Goal: Task Accomplishment & Management: Manage account settings

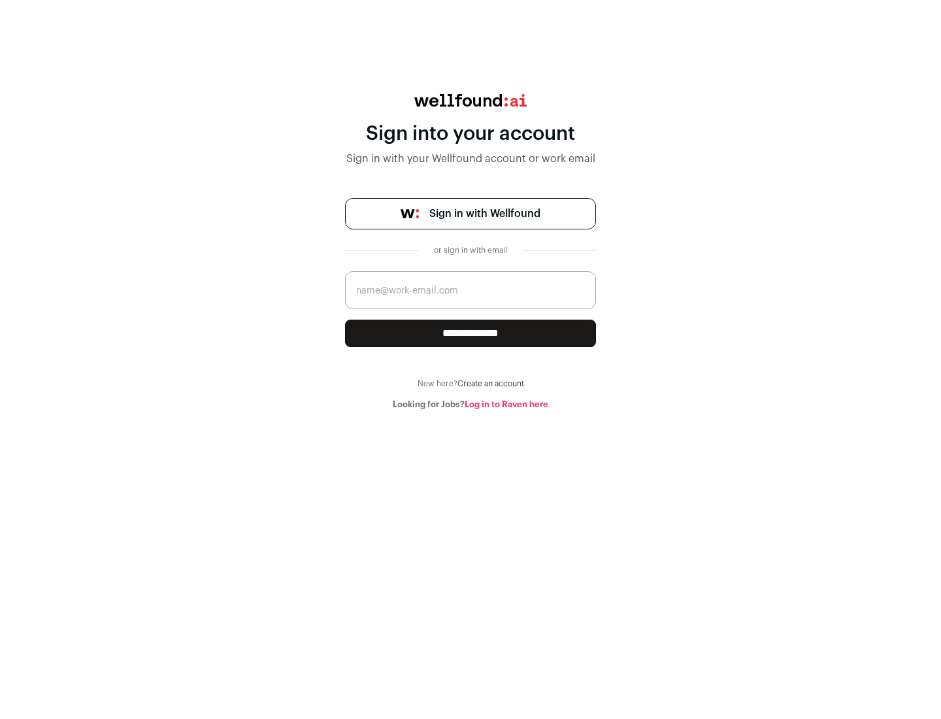
click at [484, 214] on span "Sign in with Wellfound" at bounding box center [484, 214] width 111 height 16
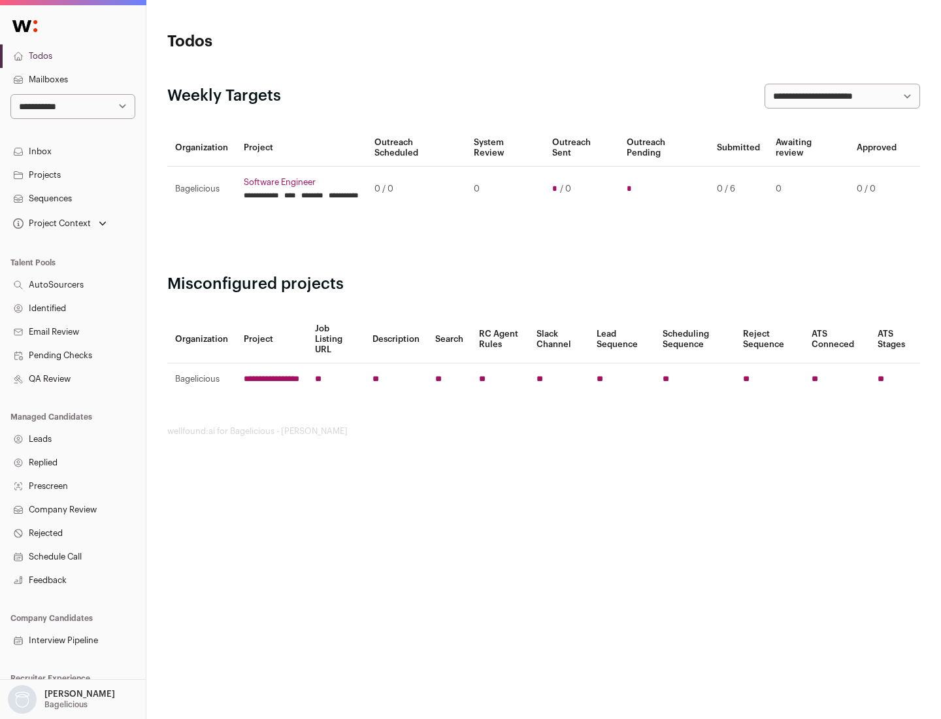
click at [73, 174] on link "Projects" at bounding box center [73, 175] width 146 height 24
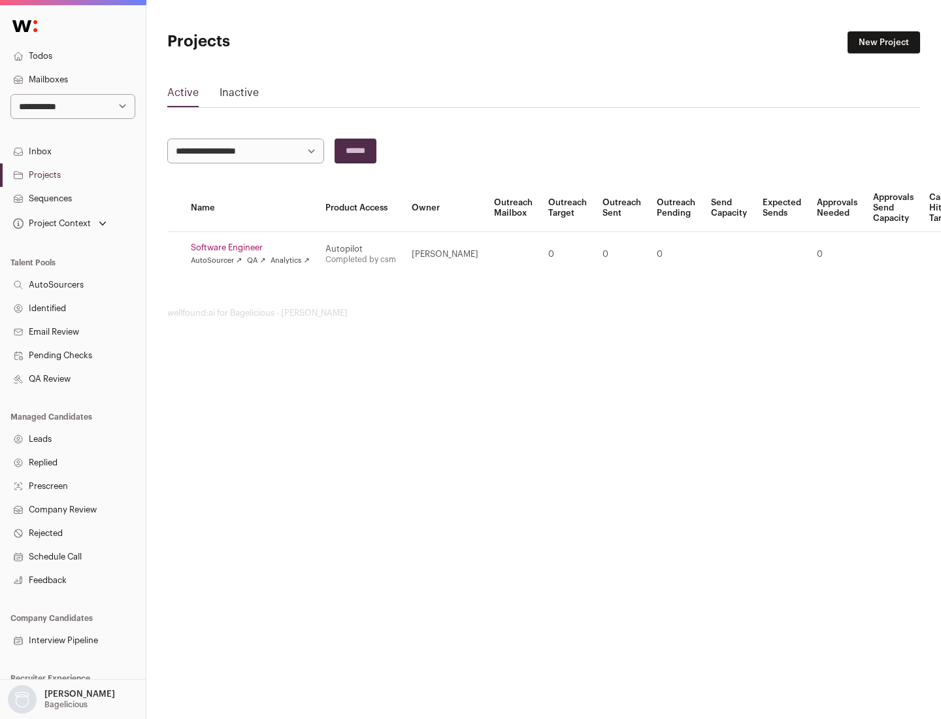
click at [254, 248] on link "Software Engineer" at bounding box center [250, 247] width 119 height 10
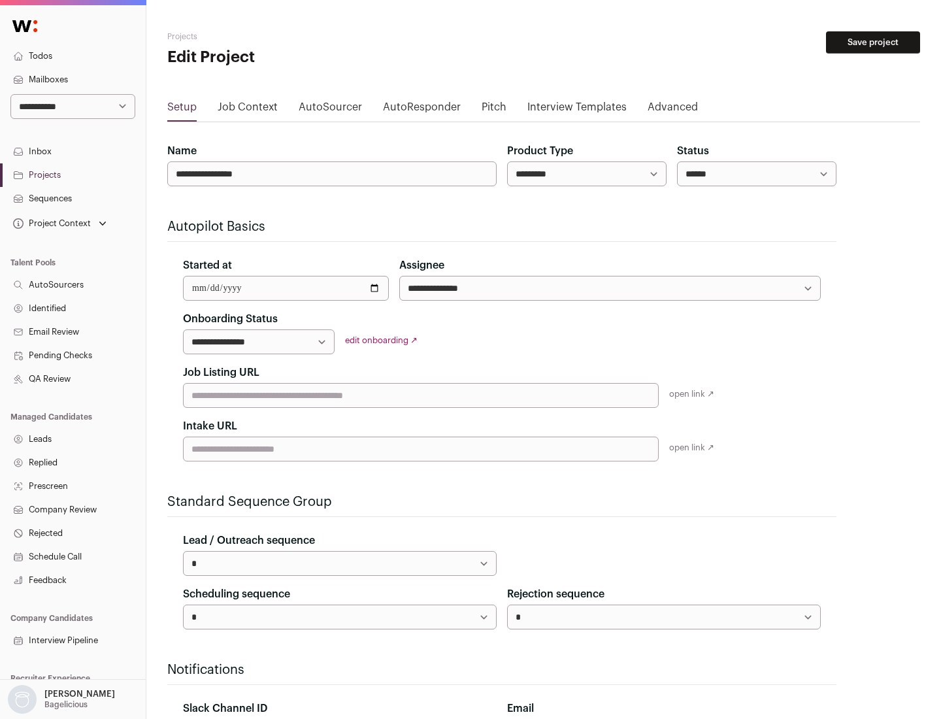
click at [873, 42] on button "Save project" at bounding box center [873, 42] width 94 height 22
